Goal: Task Accomplishment & Management: Manage account settings

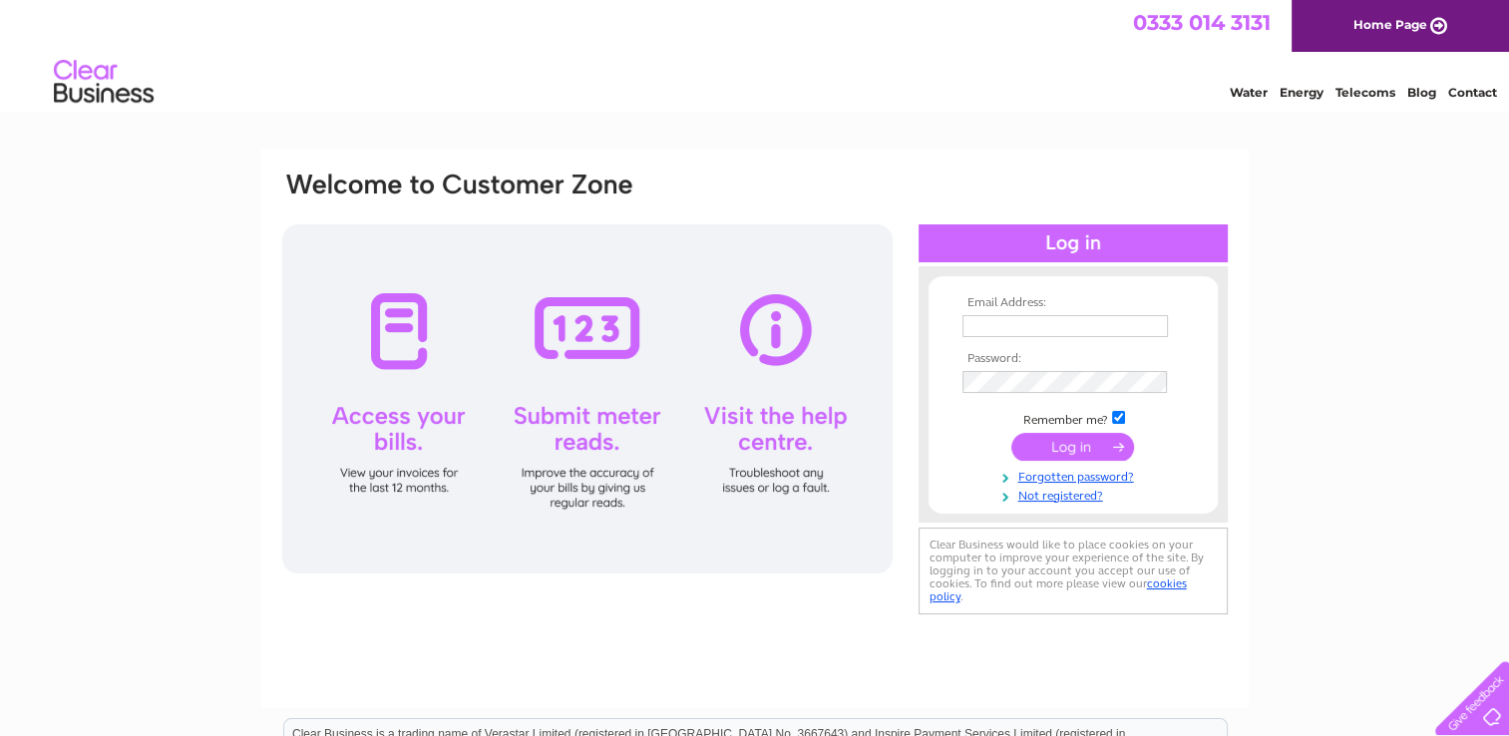
click at [1100, 321] on input "text" at bounding box center [1065, 326] width 205 height 22
type input "andrew@taxologyllp.co.uk"
click at [1077, 439] on input "submit" at bounding box center [1072, 447] width 123 height 28
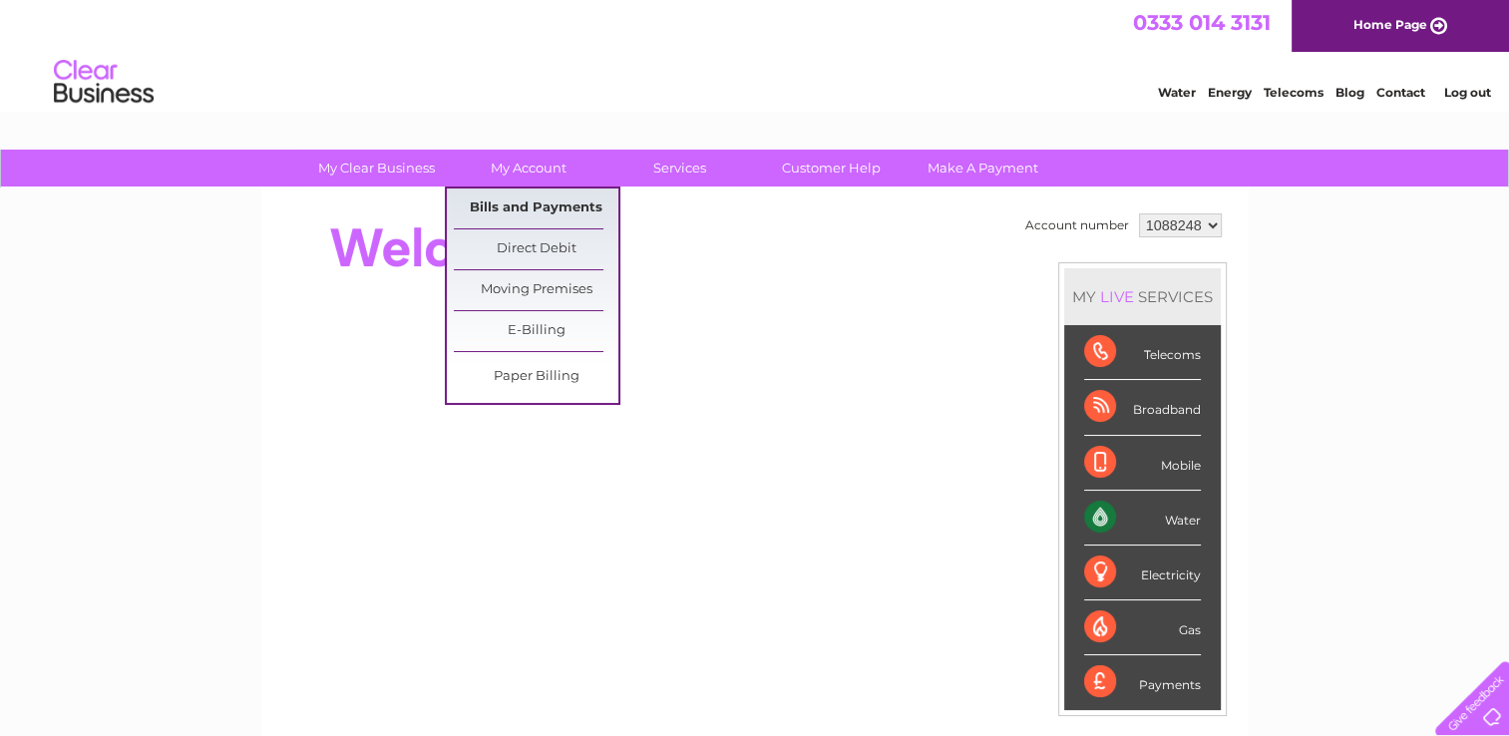
click at [559, 203] on link "Bills and Payments" at bounding box center [536, 209] width 165 height 40
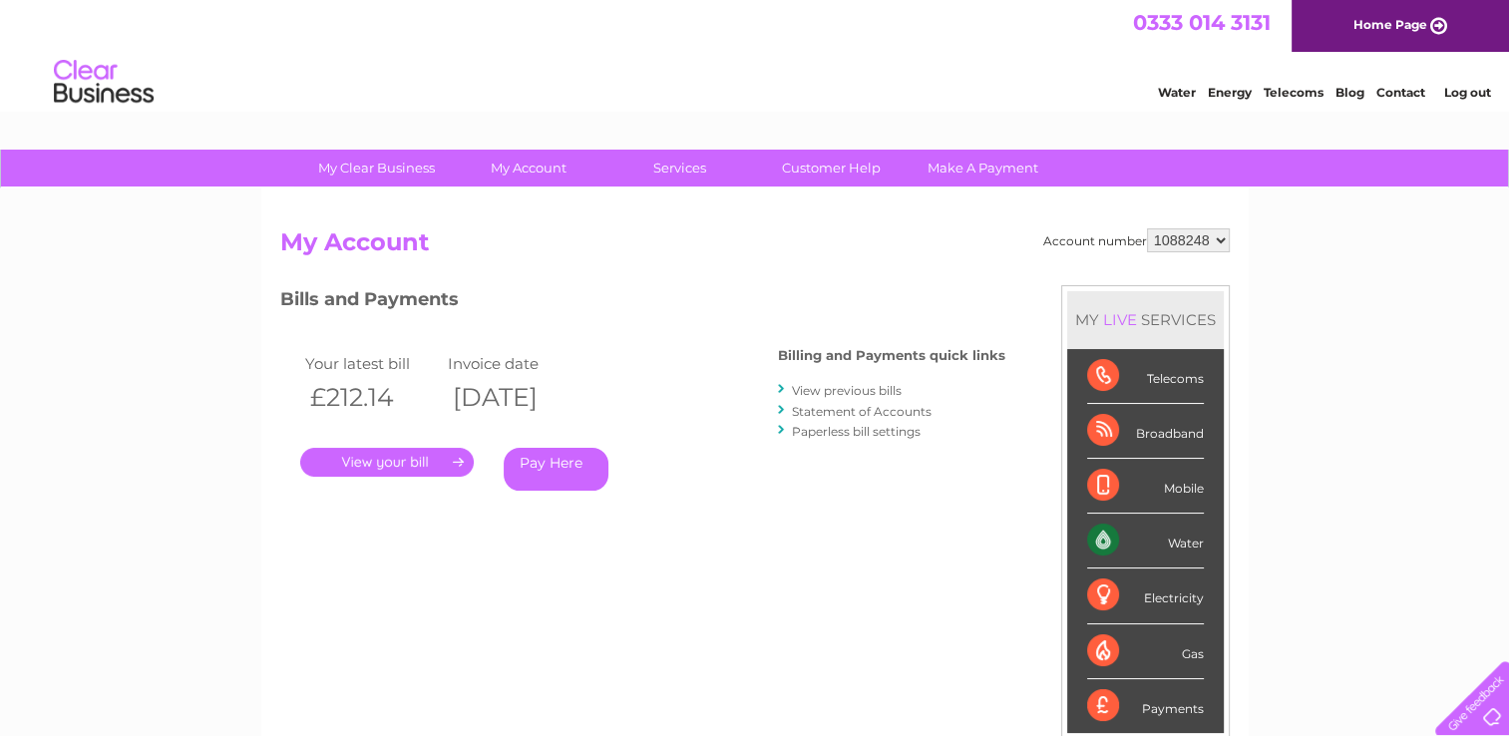
click at [400, 460] on link "." at bounding box center [387, 462] width 174 height 29
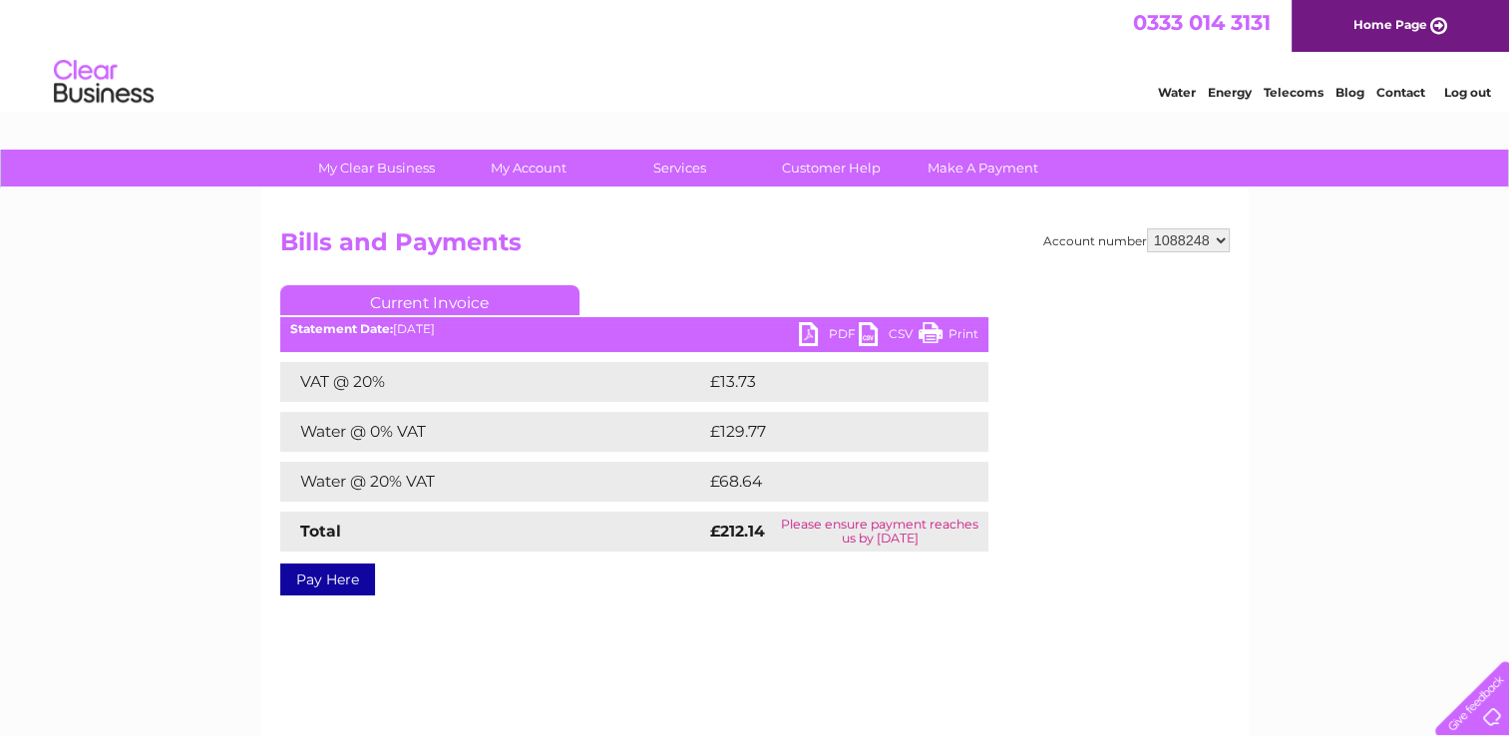
click at [812, 320] on ul "Current Invoice" at bounding box center [634, 303] width 708 height 37
click at [811, 328] on link "PDF" at bounding box center [829, 336] width 60 height 29
